Goal: Task Accomplishment & Management: Manage account settings

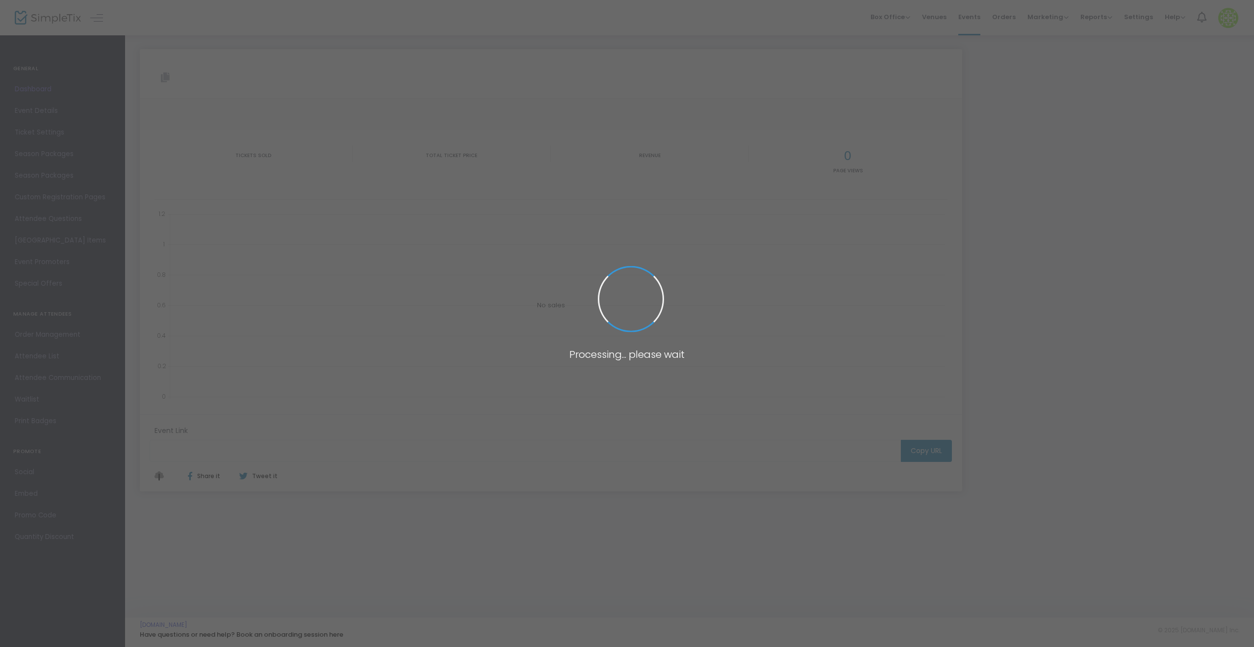
type input "[URL][DOMAIN_NAME]"
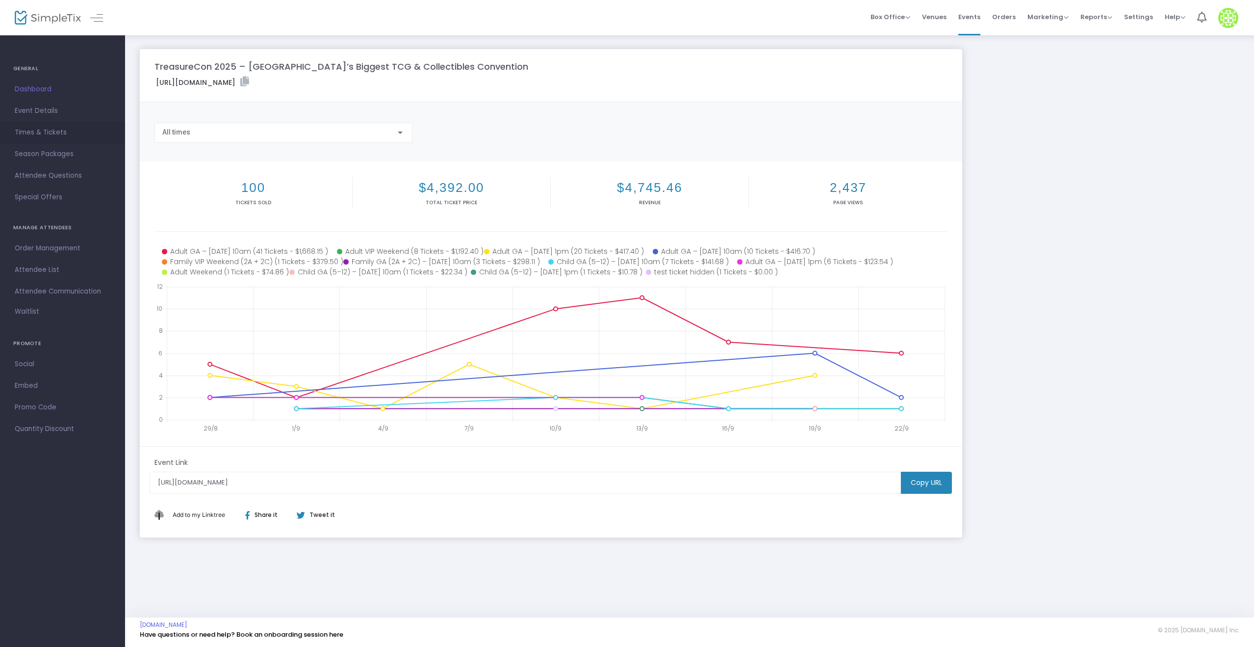
click at [46, 132] on span "Times & Tickets" at bounding box center [63, 132] width 96 height 13
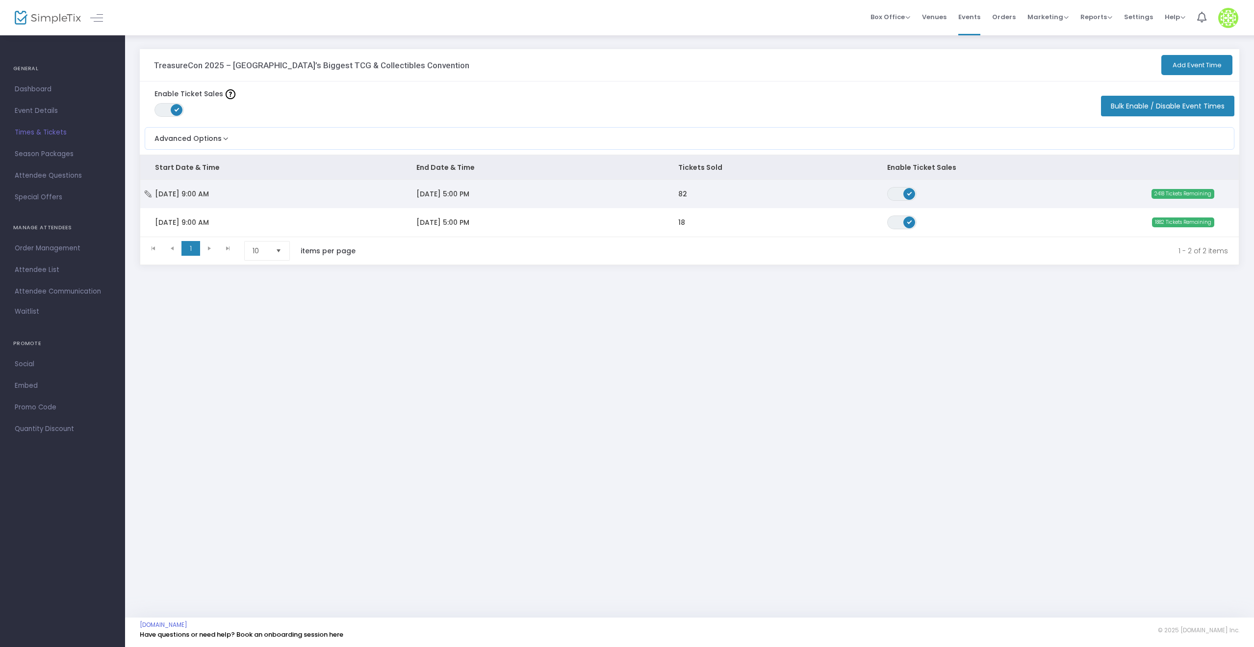
click at [334, 196] on td "[DATE] 9:00 AM" at bounding box center [270, 194] width 261 height 28
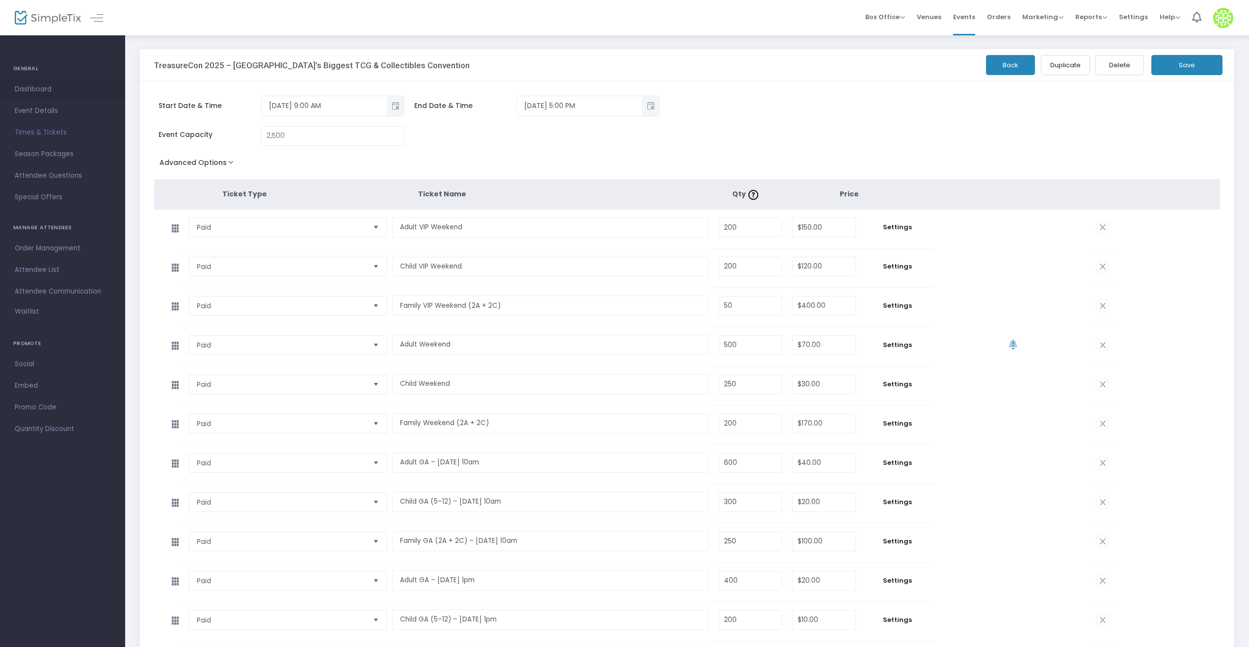
click at [50, 90] on span "Dashboard" at bounding box center [63, 89] width 96 height 13
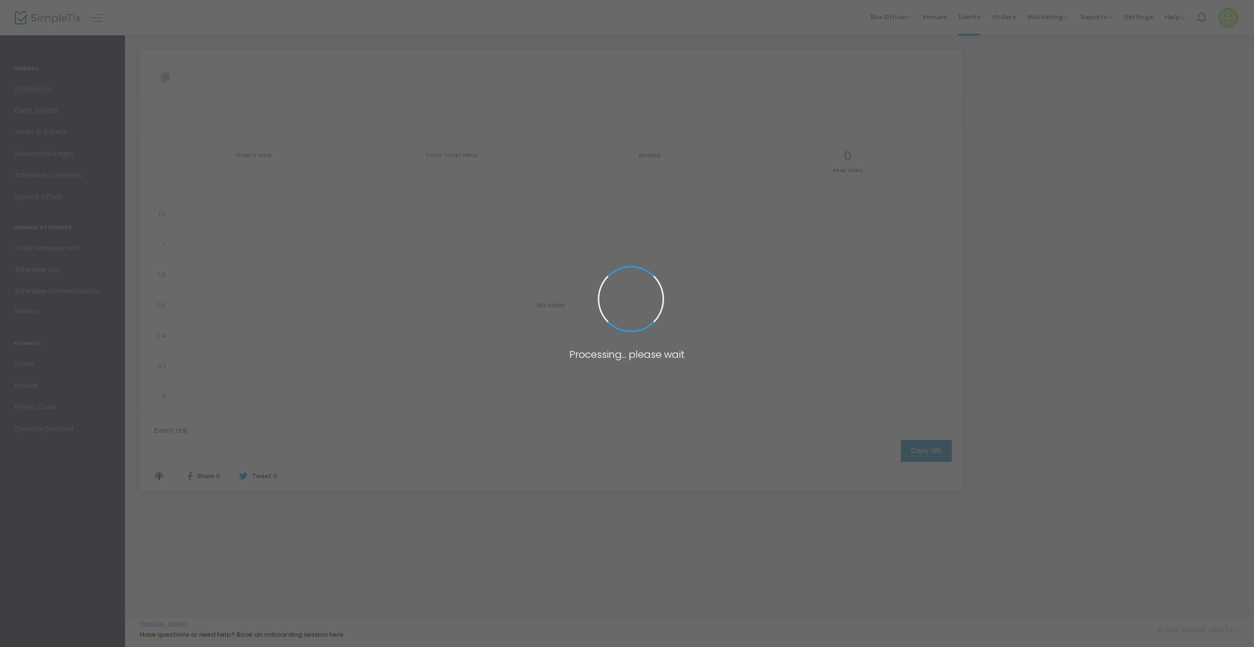
type input "[URL][DOMAIN_NAME]"
